Goal: Find contact information

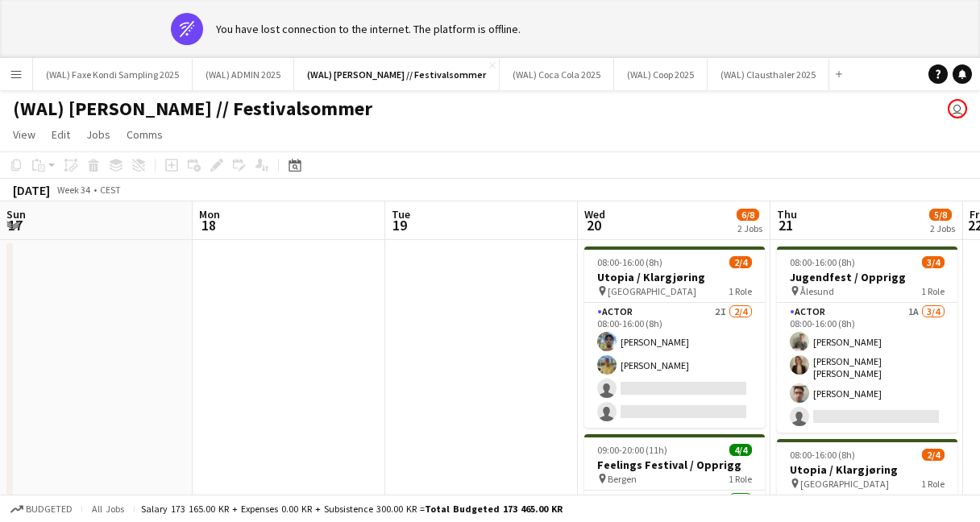
scroll to position [0, 574]
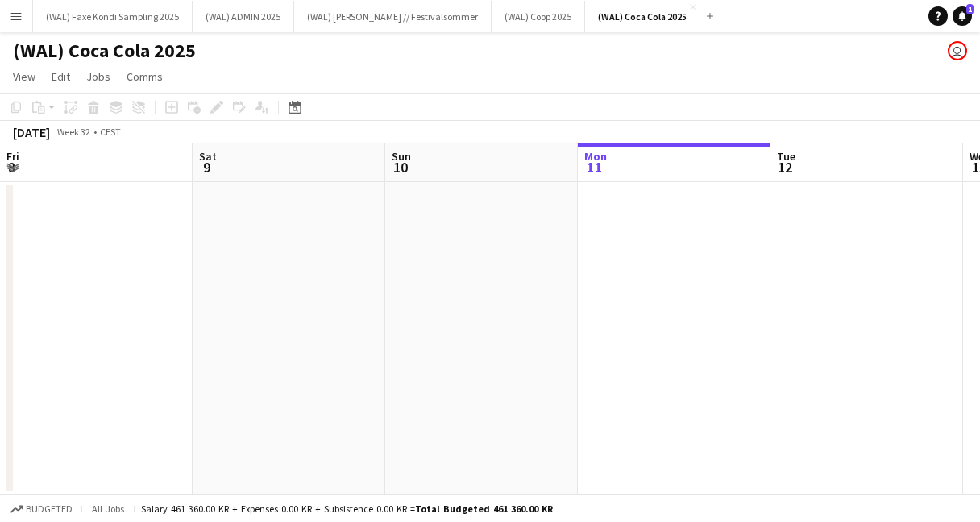
scroll to position [0, 385]
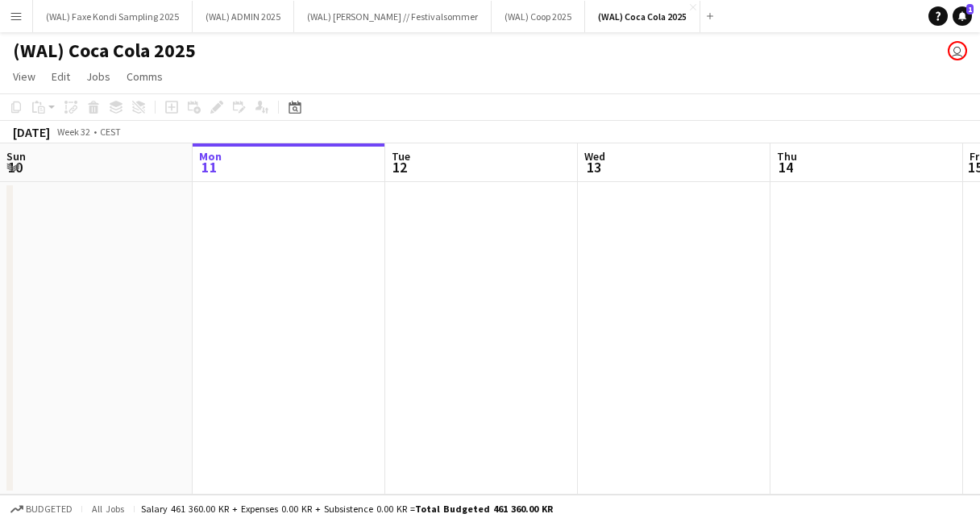
click at [17, 23] on button "Menu" at bounding box center [16, 16] width 32 height 32
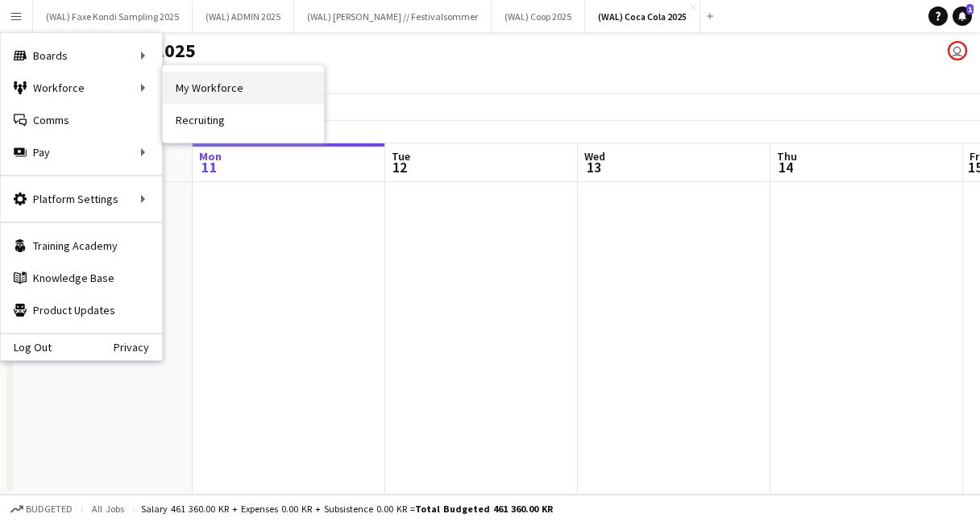
click at [182, 82] on link "My Workforce" at bounding box center [243, 88] width 161 height 32
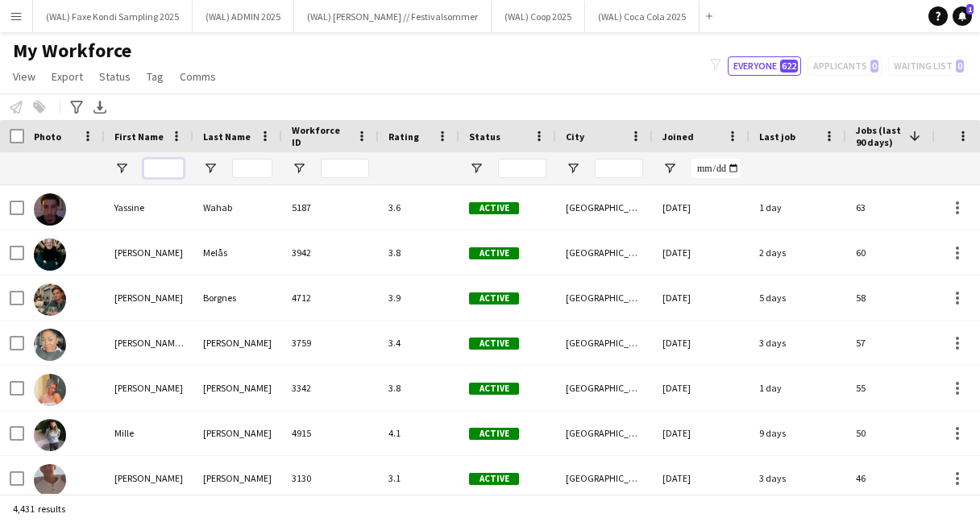
click at [166, 164] on input "First Name Filter Input" at bounding box center [163, 168] width 40 height 19
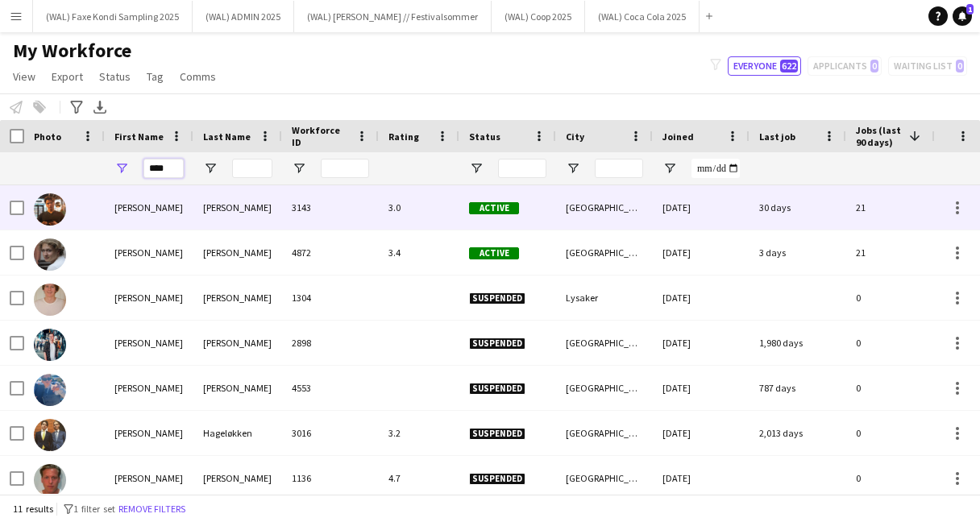
type input "****"
click at [226, 210] on div "Hunt" at bounding box center [237, 207] width 89 height 44
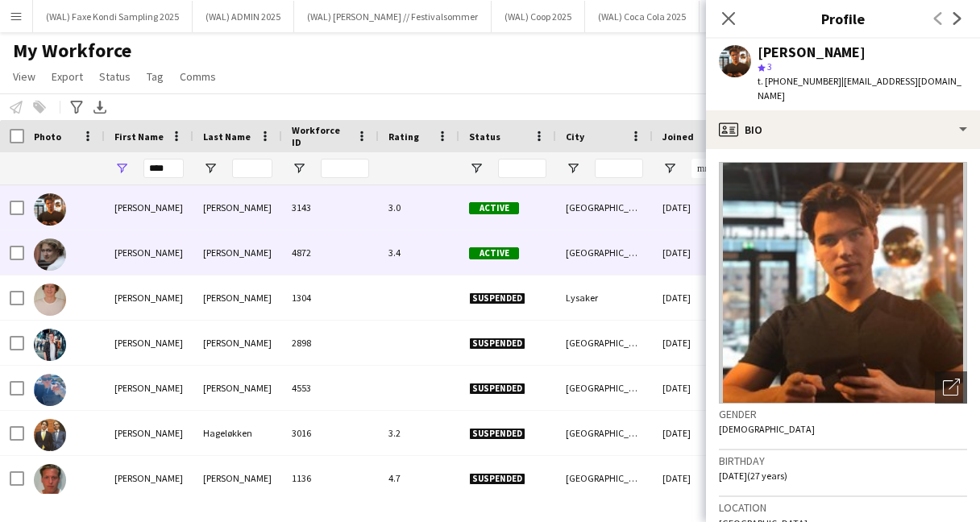
click at [245, 243] on div "Roth" at bounding box center [237, 252] width 89 height 44
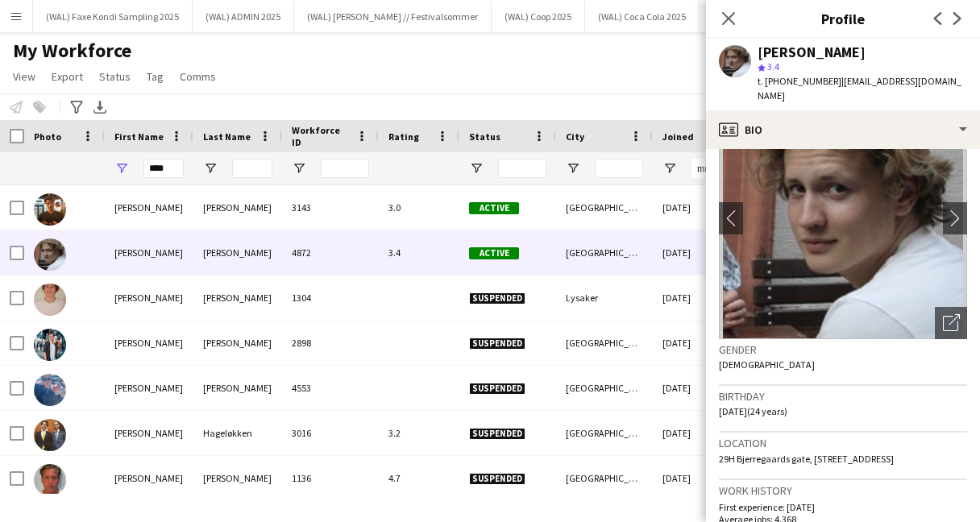
scroll to position [66, 0]
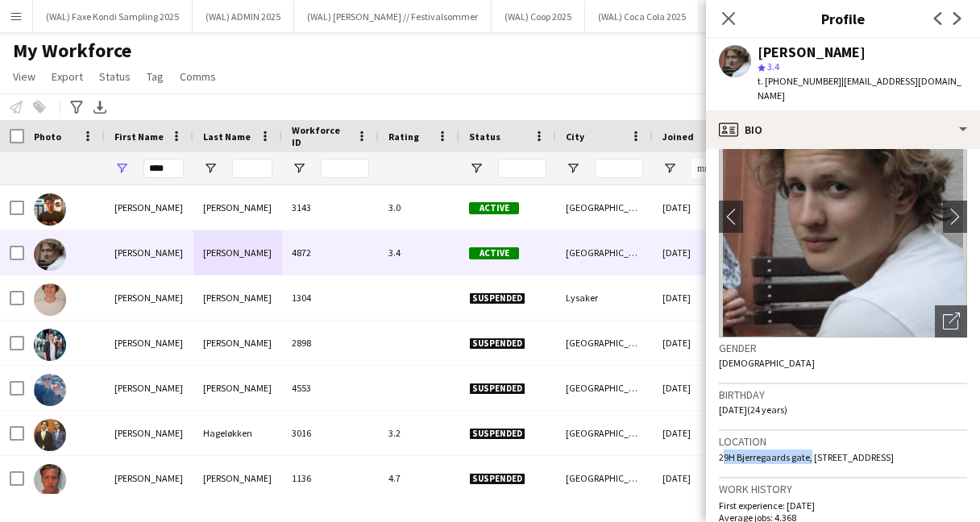
drag, startPoint x: 720, startPoint y: 443, endPoint x: 806, endPoint y: 445, distance: 86.2
click at [806, 451] on span "29H Bjerregaards gate, Krumveien 1b, Oslo, 0331" at bounding box center [806, 457] width 175 height 12
copy span "29H Bjerregaards gate, Krumveien 1b"
drag, startPoint x: 813, startPoint y: 444, endPoint x: 710, endPoint y: 446, distance: 103.1
click at [710, 446] on app-crew-profile-bio "chevron-left chevron-right Open photos pop-in Gender Male Birthday 28-04-2001 (…" at bounding box center [843, 335] width 274 height 373
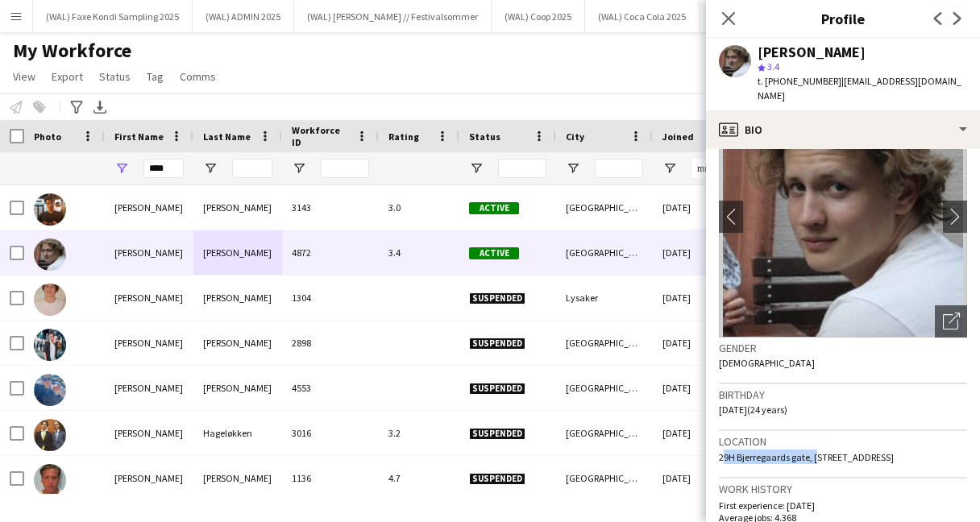
copy span "29H Bjerregaards gate,"
drag, startPoint x: 767, startPoint y: 84, endPoint x: 818, endPoint y: 84, distance: 51.6
click at [818, 84] on span "t. +4740491896" at bounding box center [799, 81] width 84 height 12
copy span "+4740491896"
drag, startPoint x: 822, startPoint y: 81, endPoint x: 967, endPoint y: 72, distance: 144.5
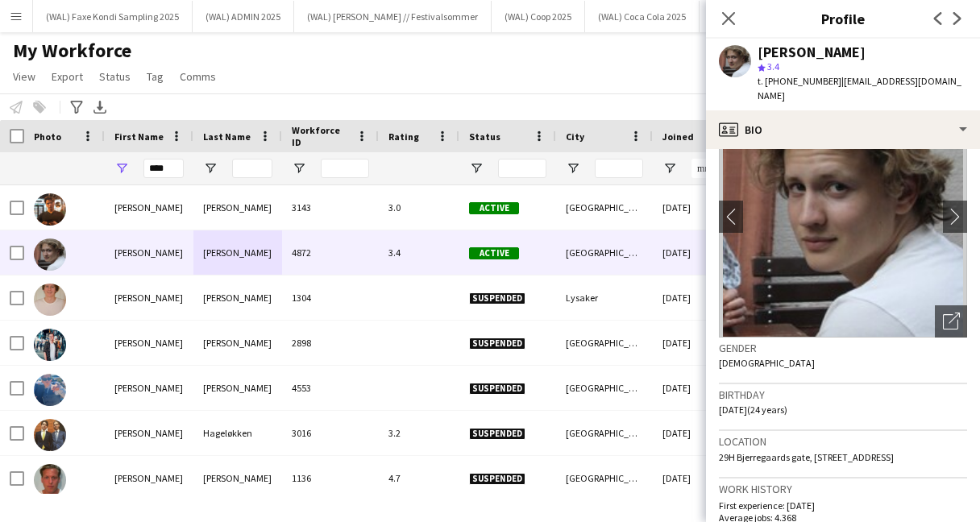
click at [967, 72] on app-profile-header "Jesper Roth star 3.4 t. +4740491896 | jesperroth667@gmail.com" at bounding box center [843, 75] width 274 height 72
drag, startPoint x: 823, startPoint y: 83, endPoint x: 950, endPoint y: 81, distance: 126.5
click at [950, 81] on app-profile-header "Jesper Roth star 3.4 t. +4740491896 | jesperroth667@gmail.com" at bounding box center [843, 75] width 274 height 72
copy span "jesperroth667@gmail.com"
